Goal: Navigation & Orientation: Find specific page/section

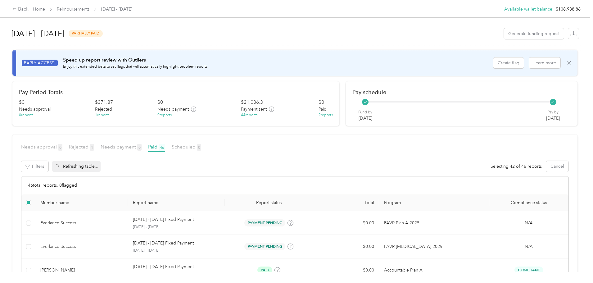
scroll to position [80, 0]
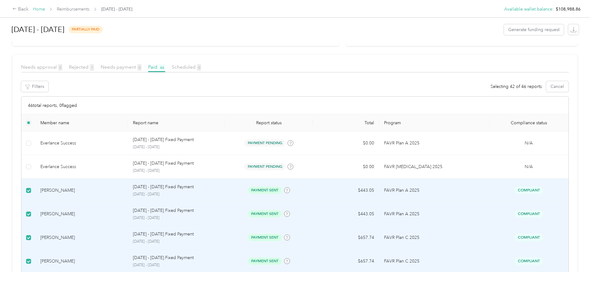
click at [45, 7] on link "Home" at bounding box center [39, 9] width 12 height 5
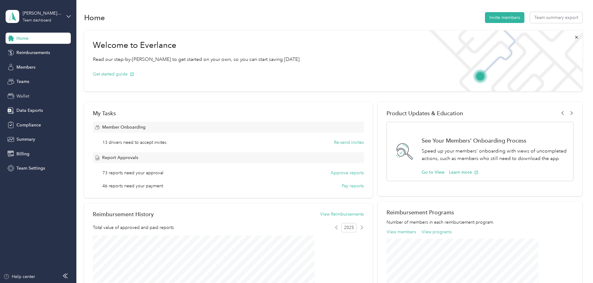
click at [23, 97] on span "Wallet" at bounding box center [22, 96] width 13 height 7
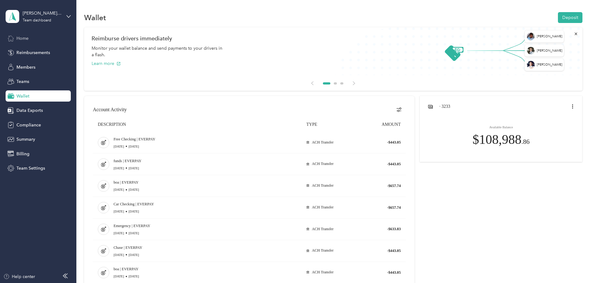
click at [40, 35] on div "Home" at bounding box center [38, 38] width 65 height 11
